Goal: Task Accomplishment & Management: Complete application form

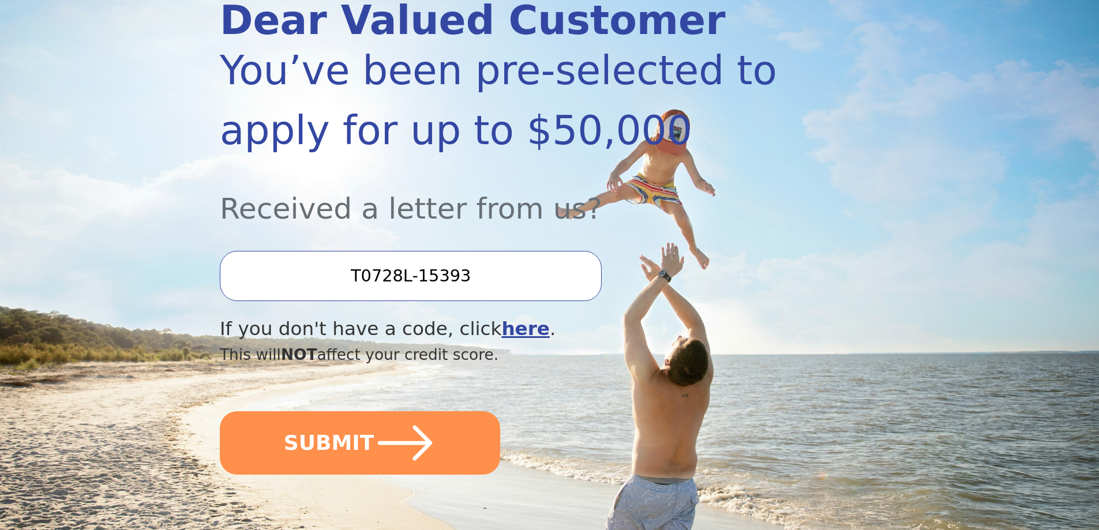
scroll to position [173, 0]
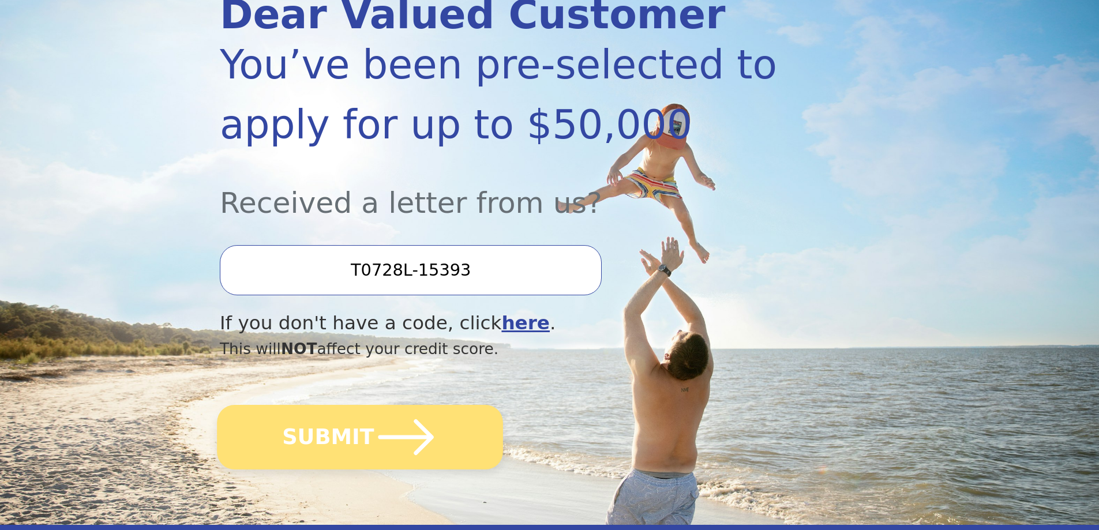
click at [339, 450] on button "SUBMIT" at bounding box center [360, 437] width 286 height 65
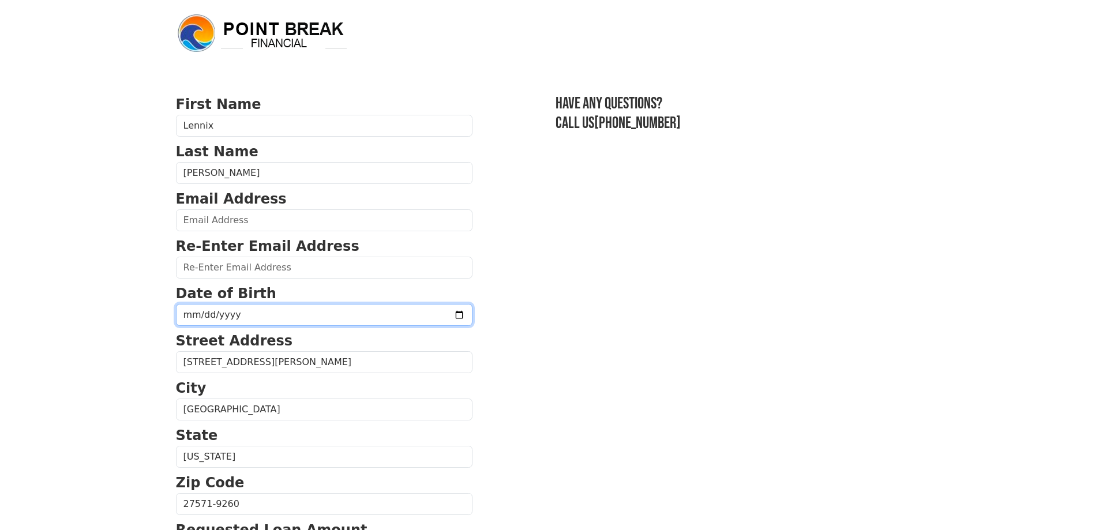
click at [425, 312] on input "date" at bounding box center [324, 315] width 296 height 22
click at [236, 318] on input "2025-03-13" at bounding box center [324, 315] width 296 height 22
click at [235, 315] on input "2025-03-13" at bounding box center [324, 315] width 296 height 22
click at [424, 315] on input "2025-03-13" at bounding box center [324, 315] width 296 height 22
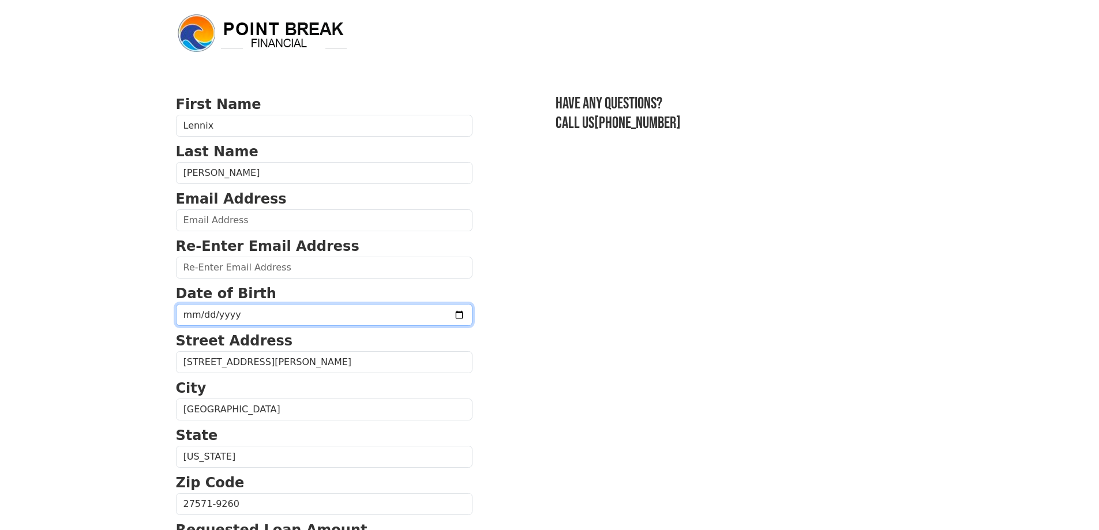
click at [217, 317] on input "2025-03-22" at bounding box center [324, 315] width 296 height 22
type input "20251-03-22"
type input "1975-03-22"
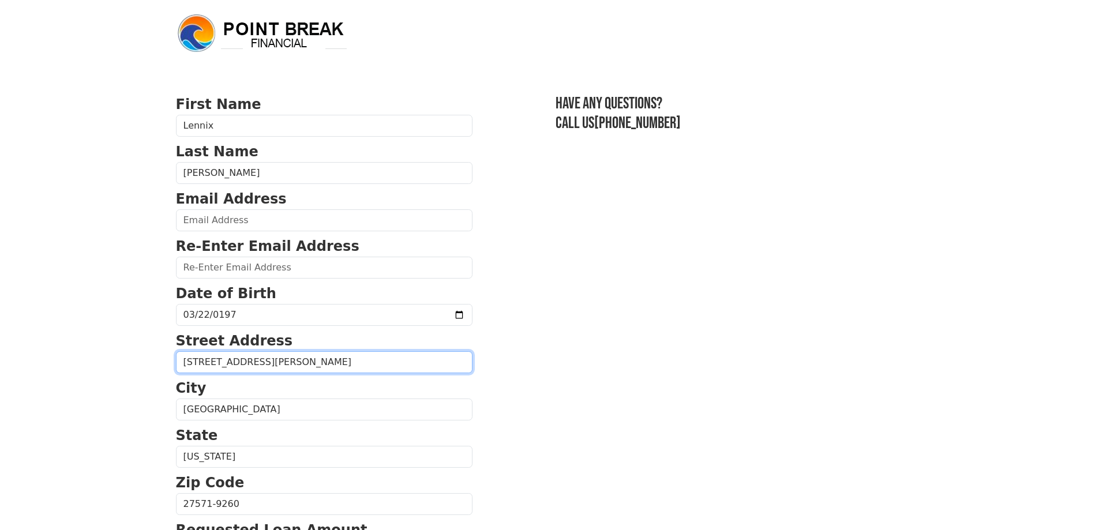
click at [386, 351] on input "400 Madrazo Ct" at bounding box center [324, 362] width 296 height 22
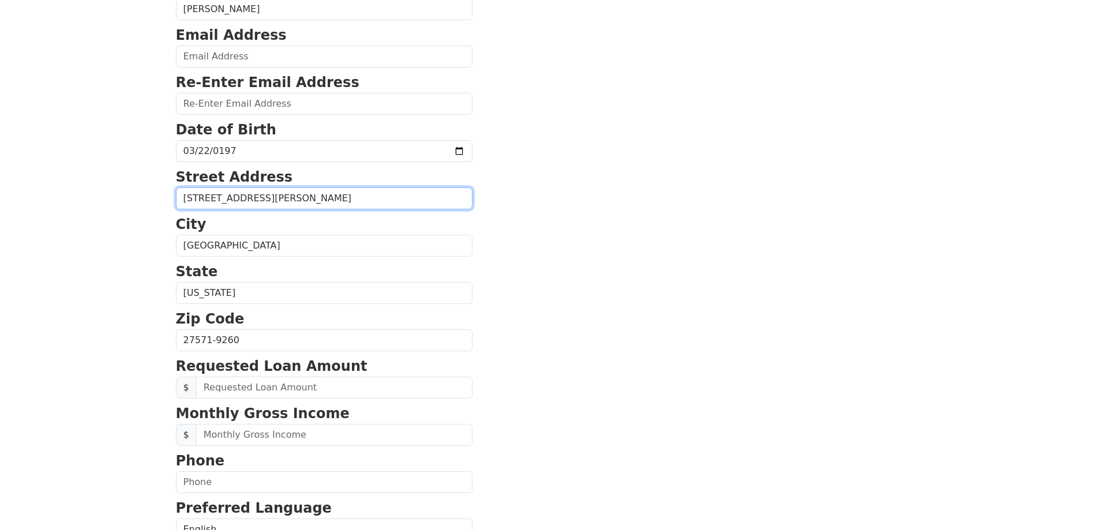
scroll to position [231, 0]
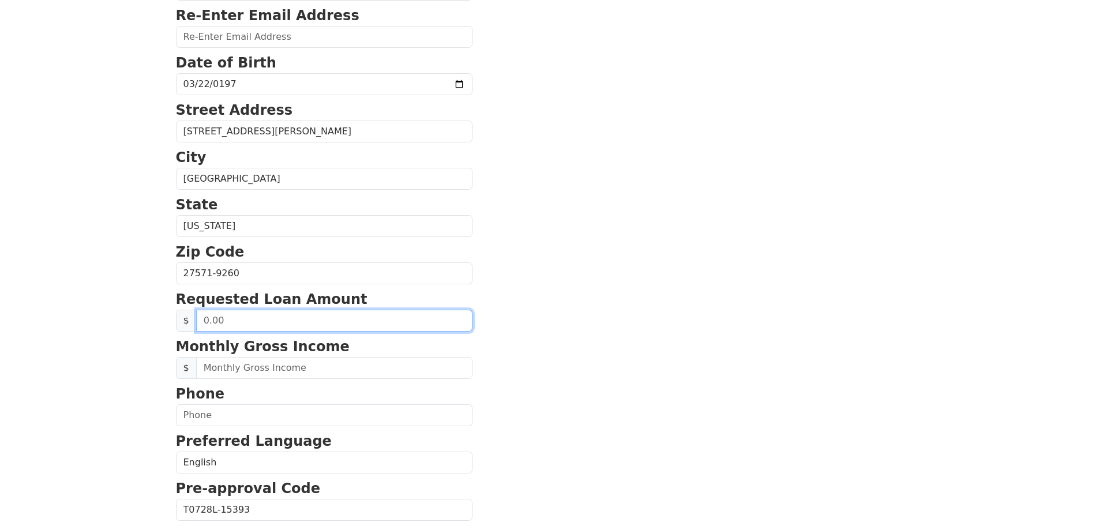
click at [246, 315] on input "text" at bounding box center [334, 321] width 276 height 22
type input "30,000.00"
click at [169, 393] on div "First Name Lennix Last Name Whitehead Email Address Re-Enter Email Address Date…" at bounding box center [549, 248] width 761 height 958
click at [390, 396] on p "Phone" at bounding box center [324, 393] width 296 height 21
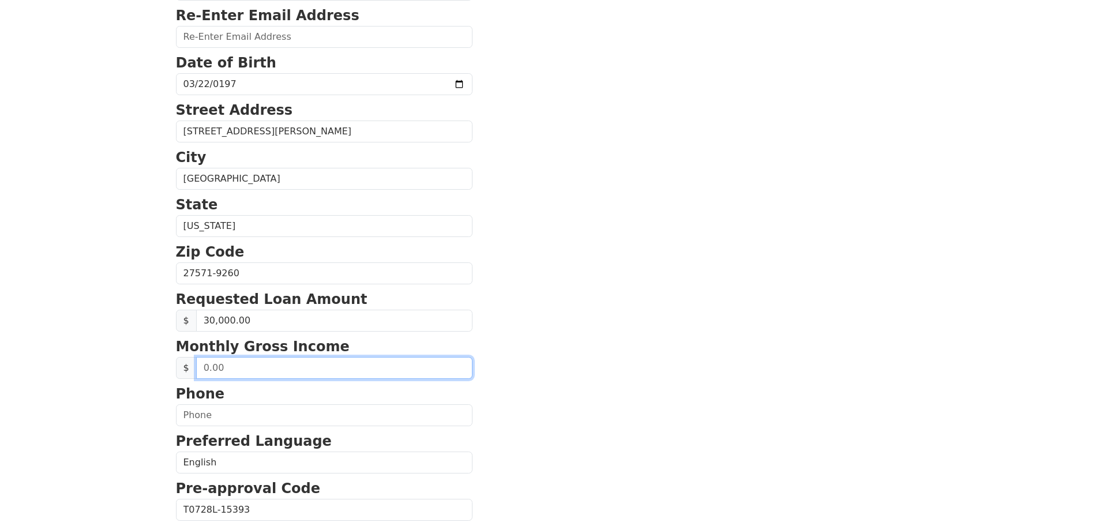
click at [310, 371] on input "text" at bounding box center [334, 368] width 276 height 22
type input "9,917.00"
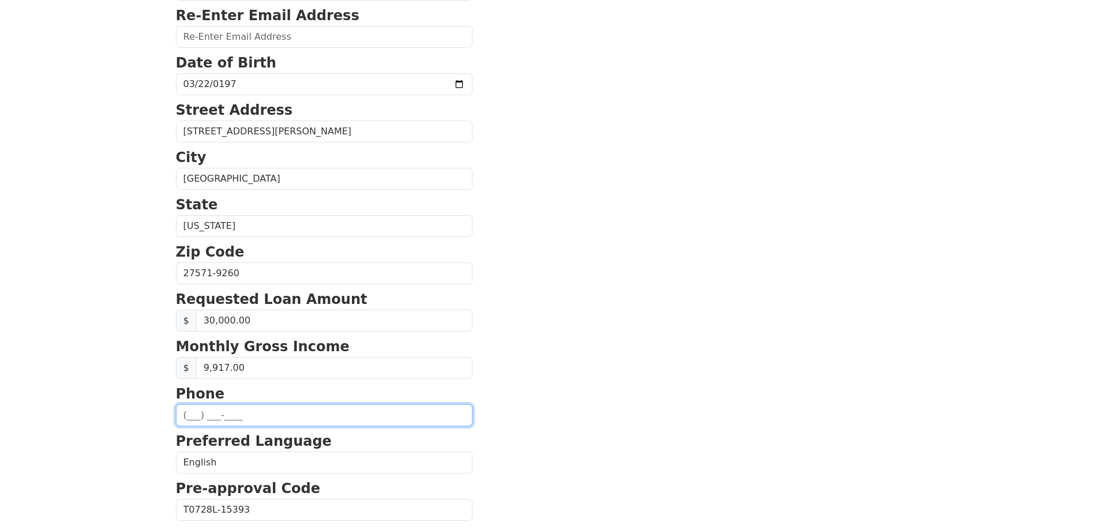
click at [357, 412] on input "text" at bounding box center [324, 415] width 296 height 22
type input "(919) 602-5852"
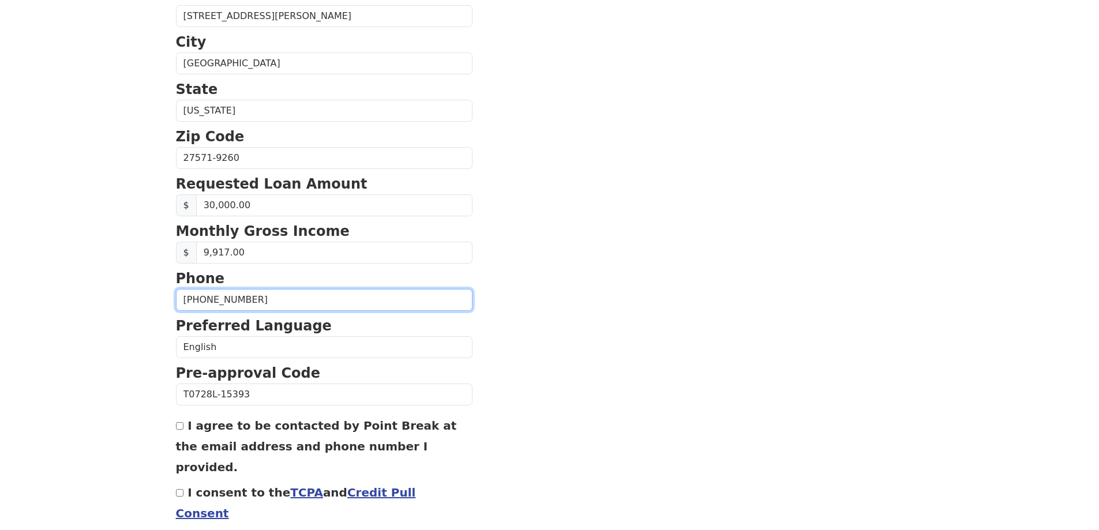
scroll to position [388, 0]
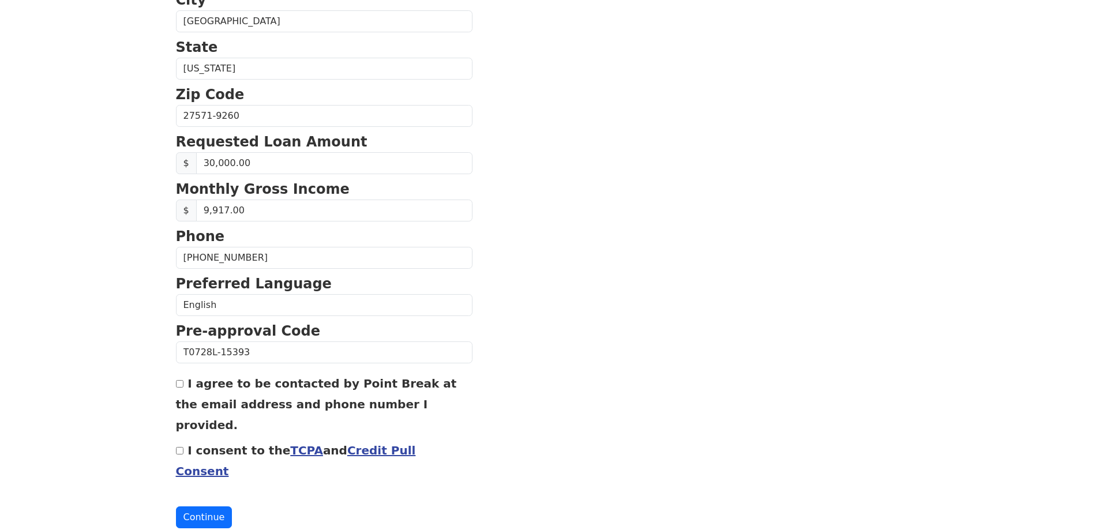
click at [178, 389] on div "I agree to be contacted by Point Break at the email address and phone number I …" at bounding box center [324, 404] width 296 height 62
click at [176, 383] on input "I agree to be contacted by Point Break at the email address and phone number I …" at bounding box center [179, 383] width 7 height 7
checkbox input "true"
click at [178, 447] on input "I consent to the TCPA and Credit Pull Consent" at bounding box center [179, 450] width 7 height 7
checkbox input "true"
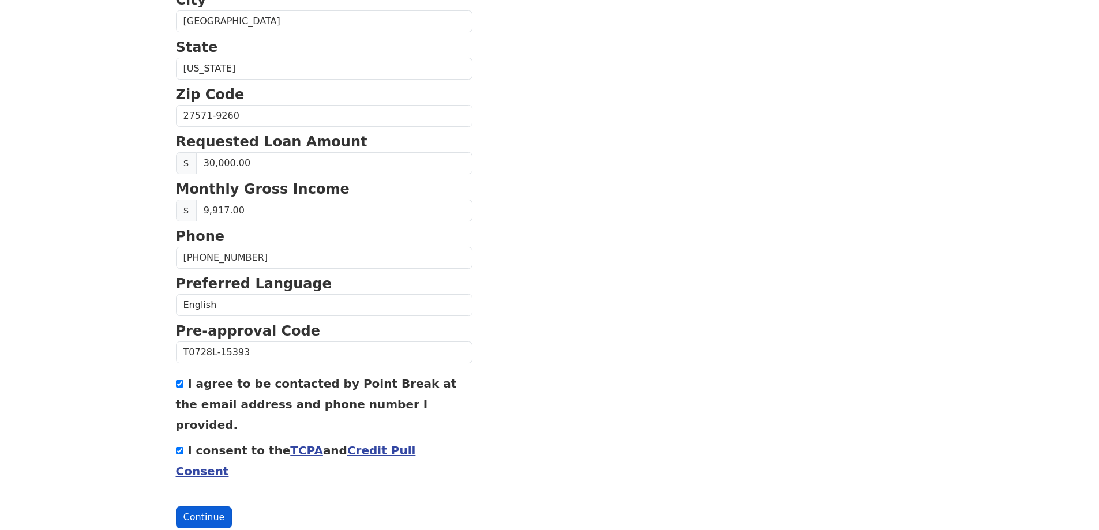
click at [205, 506] on button "Continue" at bounding box center [204, 517] width 57 height 22
click at [198, 506] on button "Continue" at bounding box center [204, 517] width 57 height 22
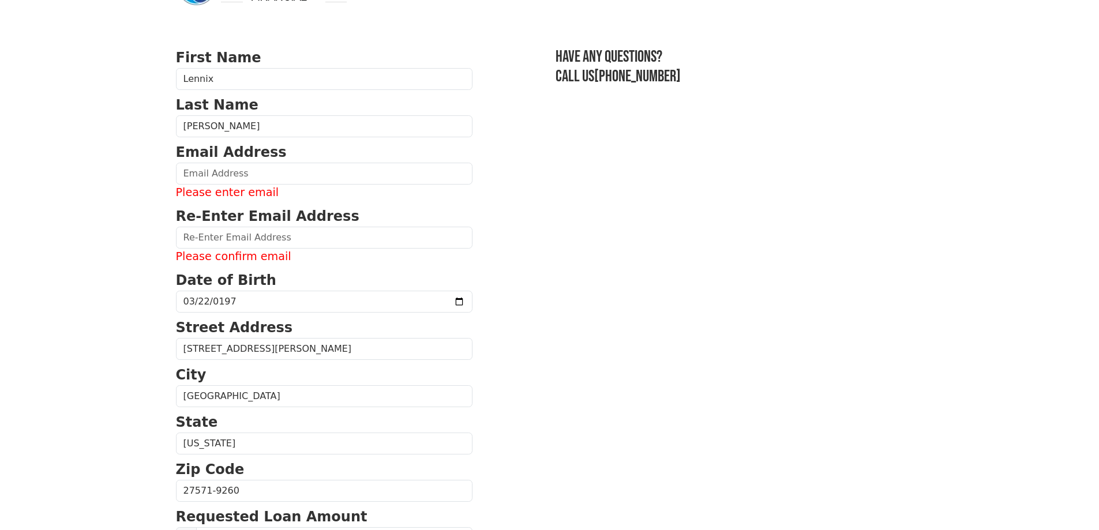
scroll to position [18, 0]
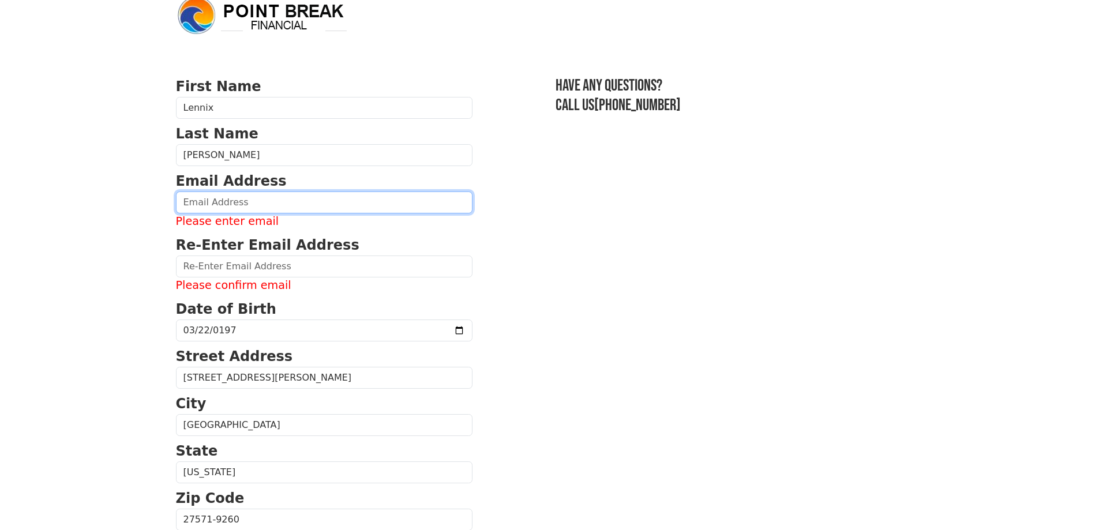
click at [224, 201] on input "email" at bounding box center [324, 202] width 296 height 22
type input "lennix.whitehead@yahoo.com"
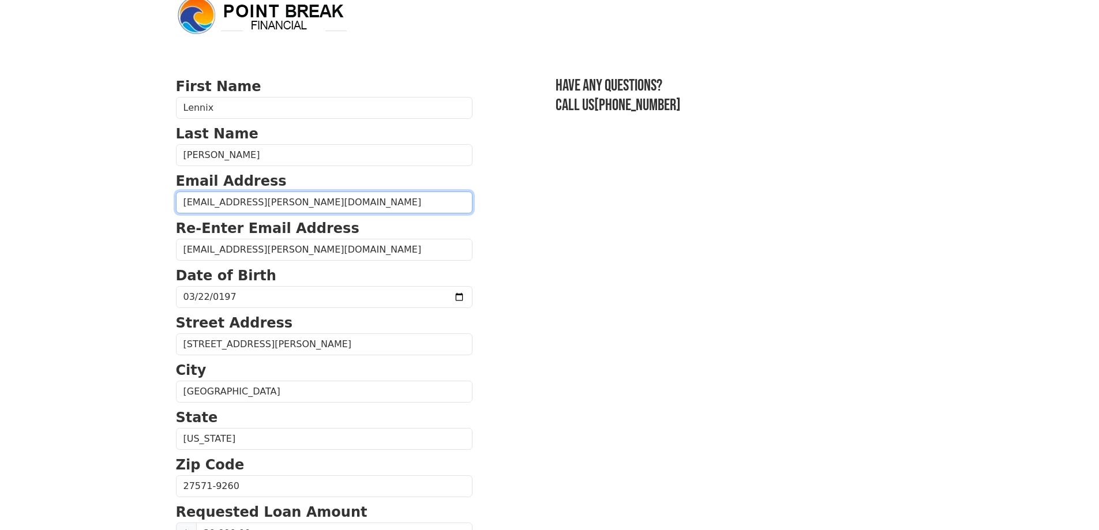
type input "(919) 602-5852"
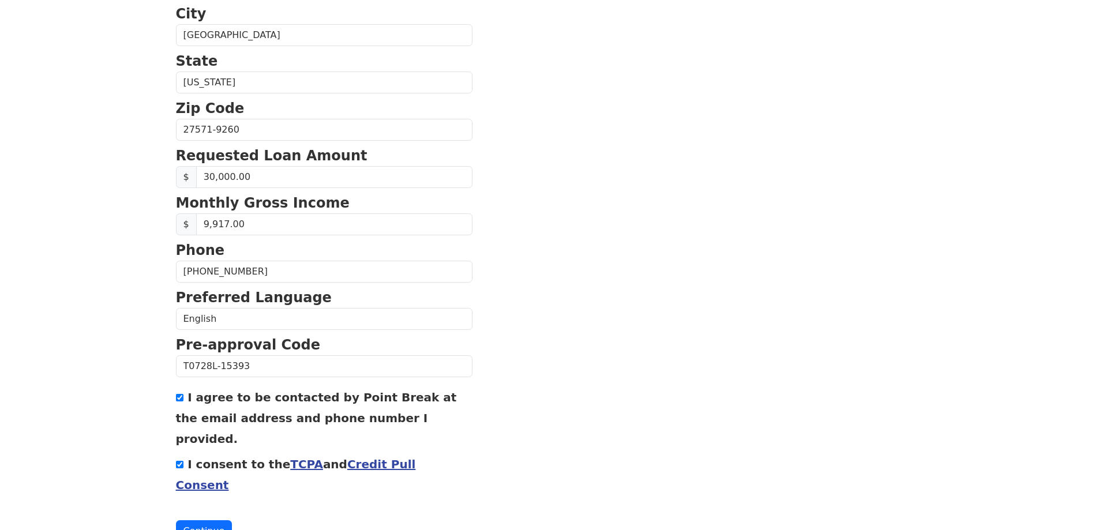
scroll to position [388, 0]
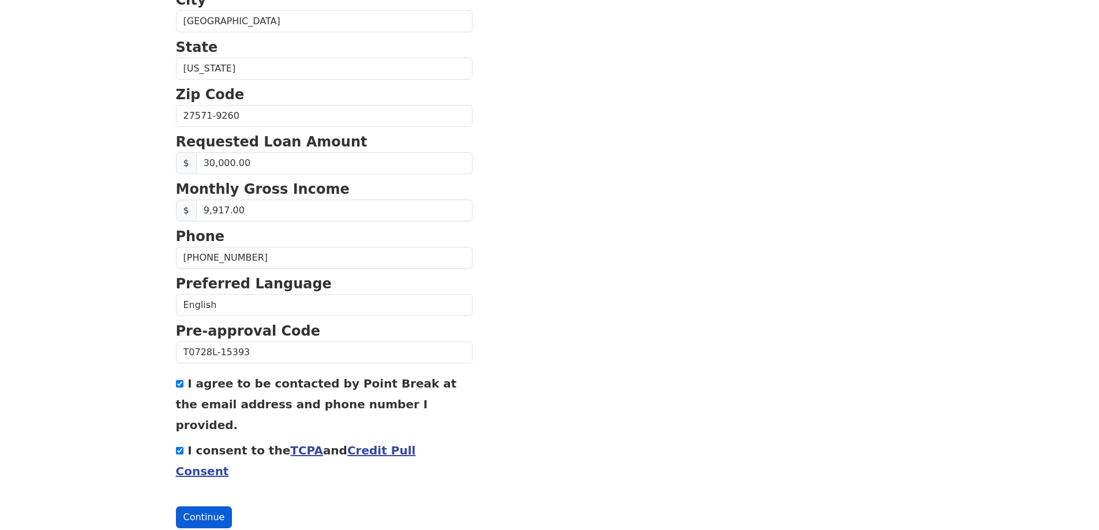
click at [192, 506] on button "Continue" at bounding box center [204, 517] width 57 height 22
